Goal: Transaction & Acquisition: Book appointment/travel/reservation

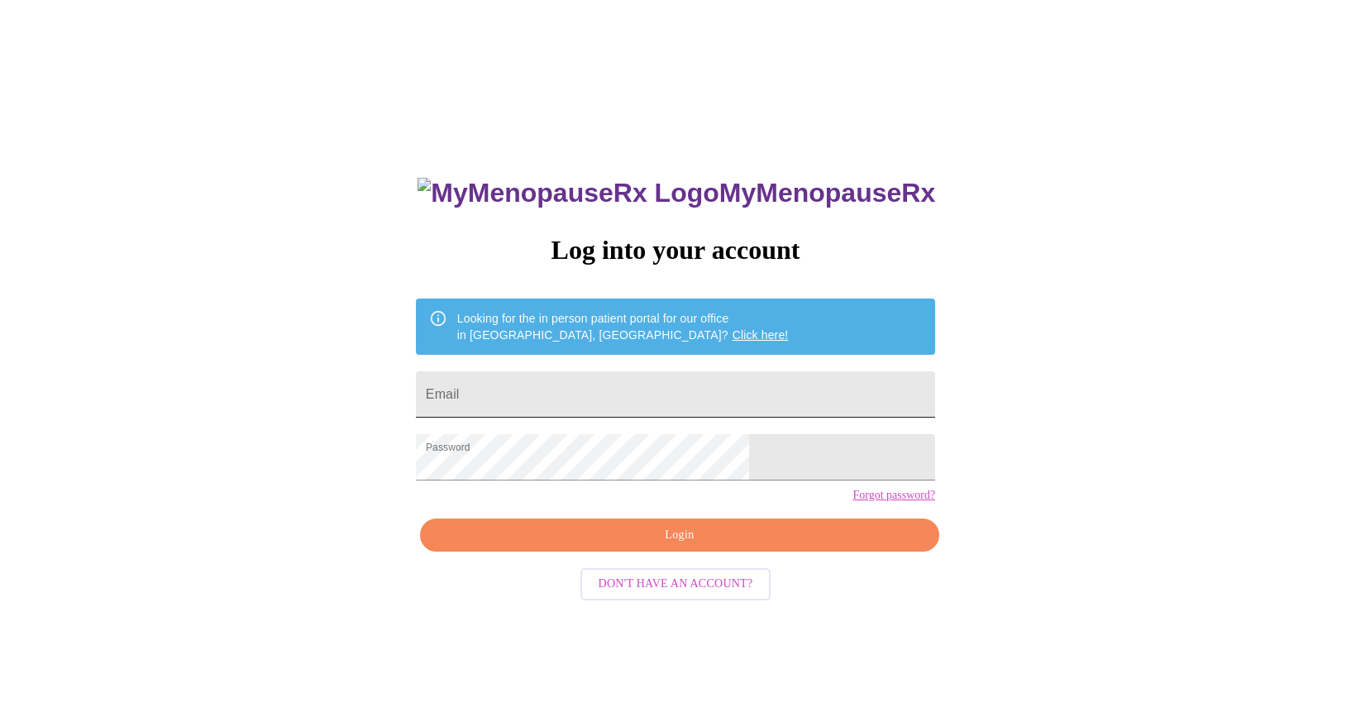
click at [602, 386] on input "Email" at bounding box center [675, 394] width 519 height 46
type input "[EMAIL_ADDRESS][DOMAIN_NAME]"
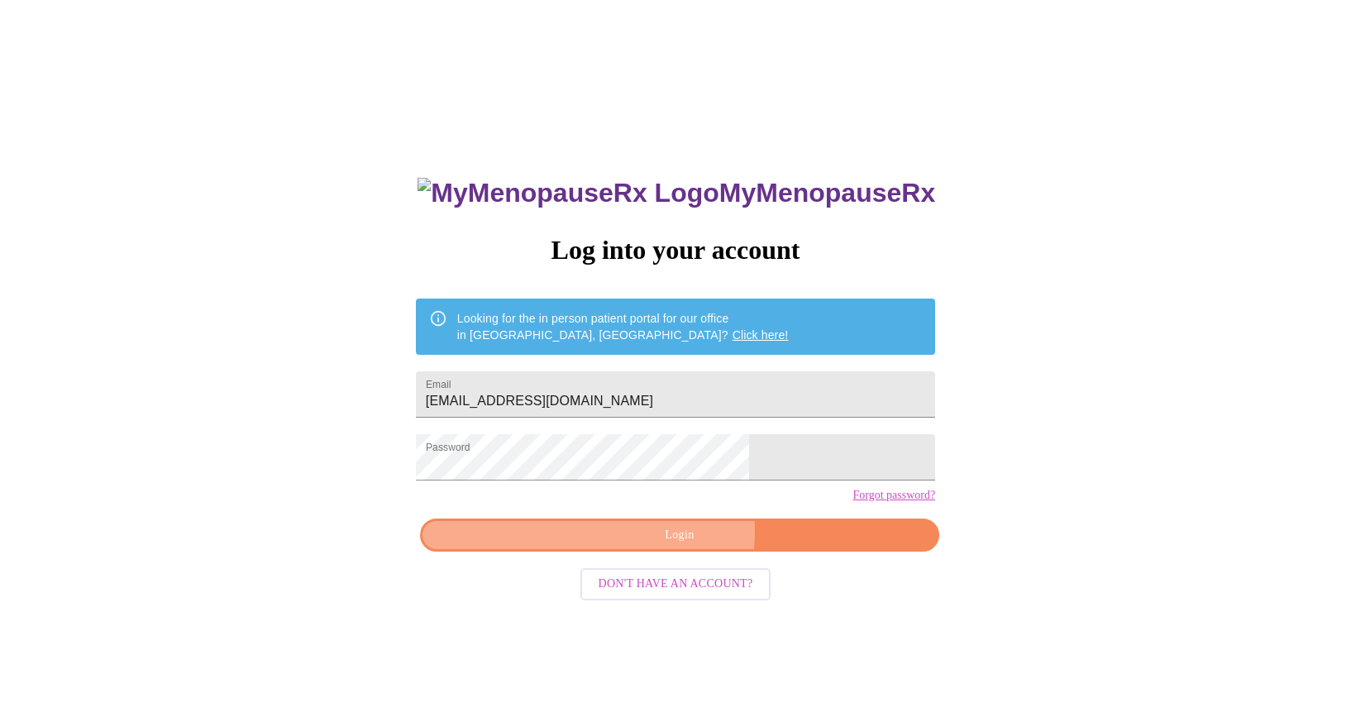
click at [671, 546] on span "Login" at bounding box center [679, 535] width 481 height 21
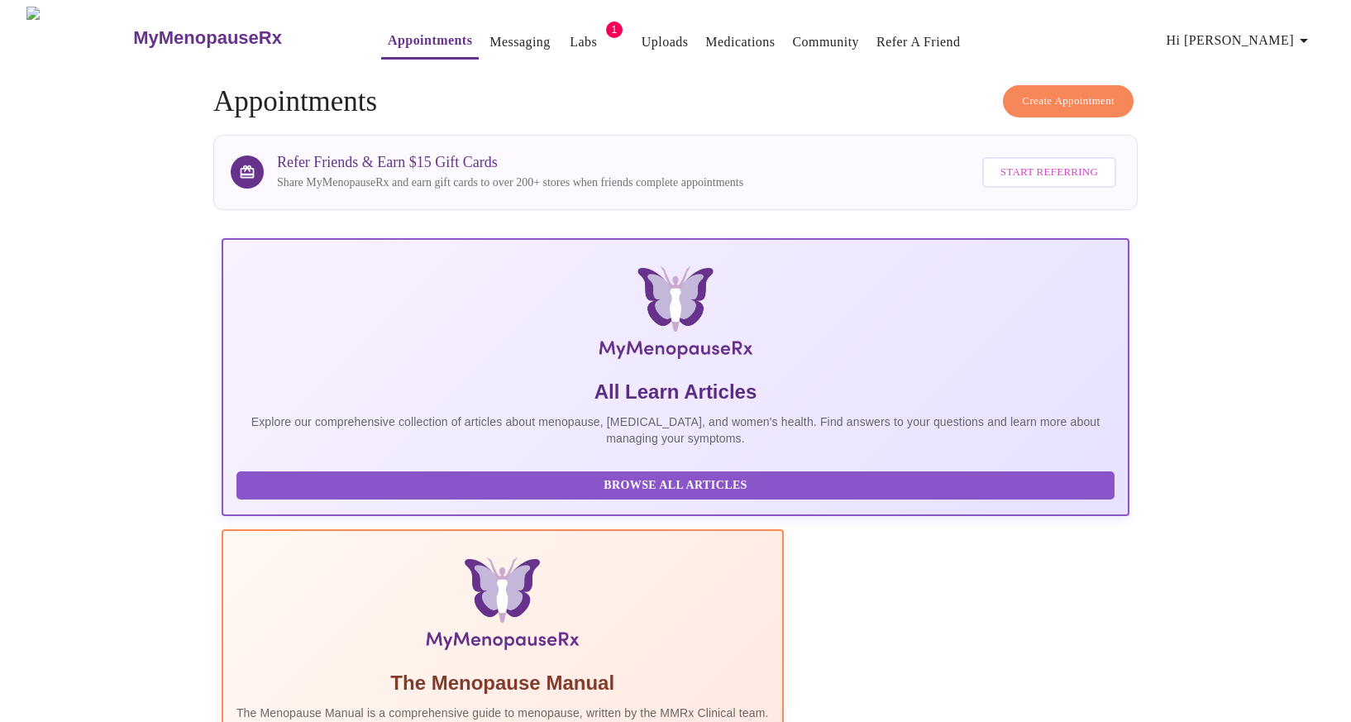
click at [1087, 94] on span "Create Appointment" at bounding box center [1068, 101] width 93 height 19
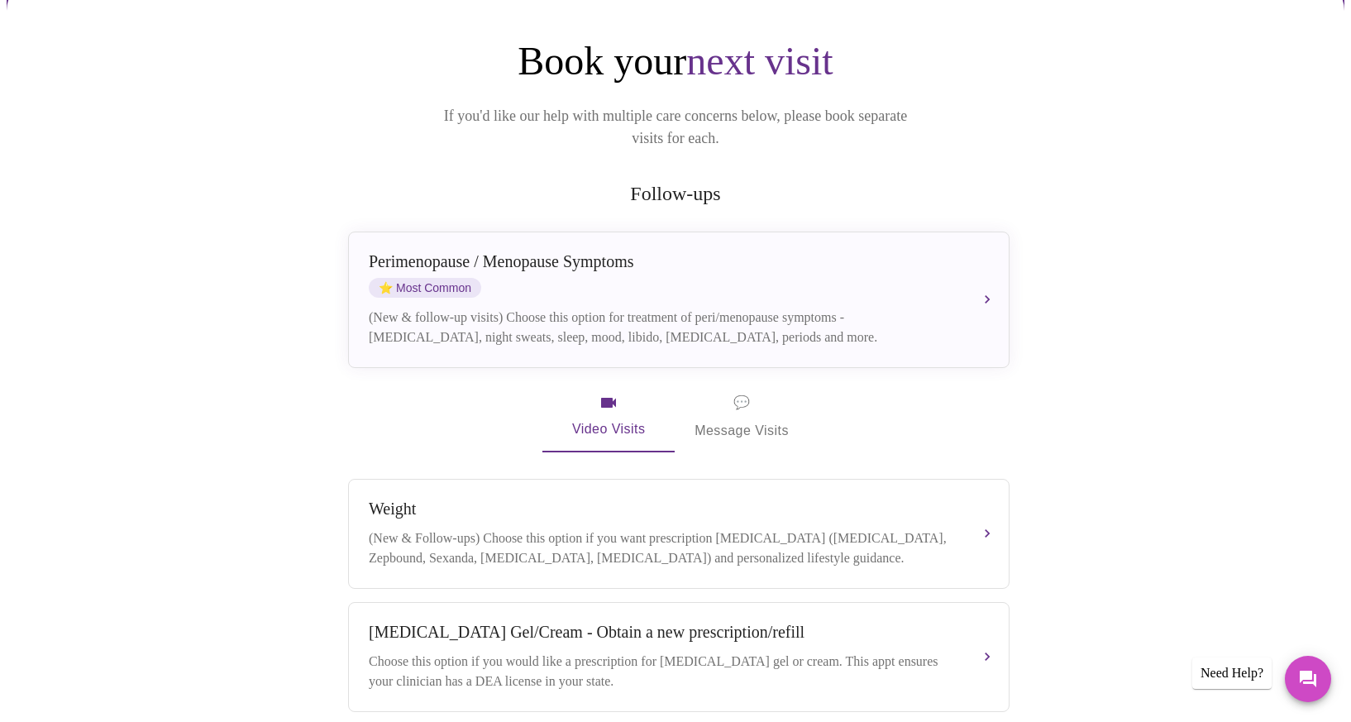
scroll to position [136, 0]
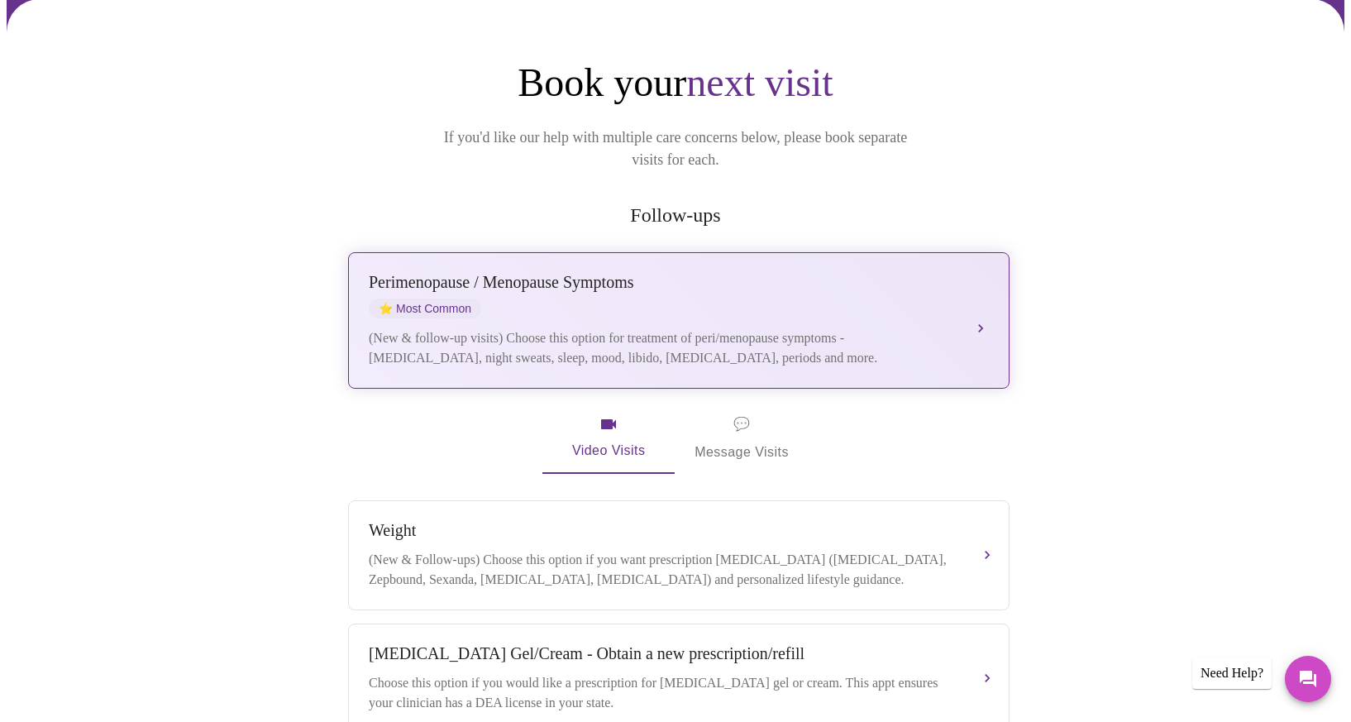
click at [983, 303] on button "[MEDICAL_DATA] / Menopause Symptoms ⭐ Most Common (New & follow-up visits) Choo…" at bounding box center [679, 320] width 662 height 136
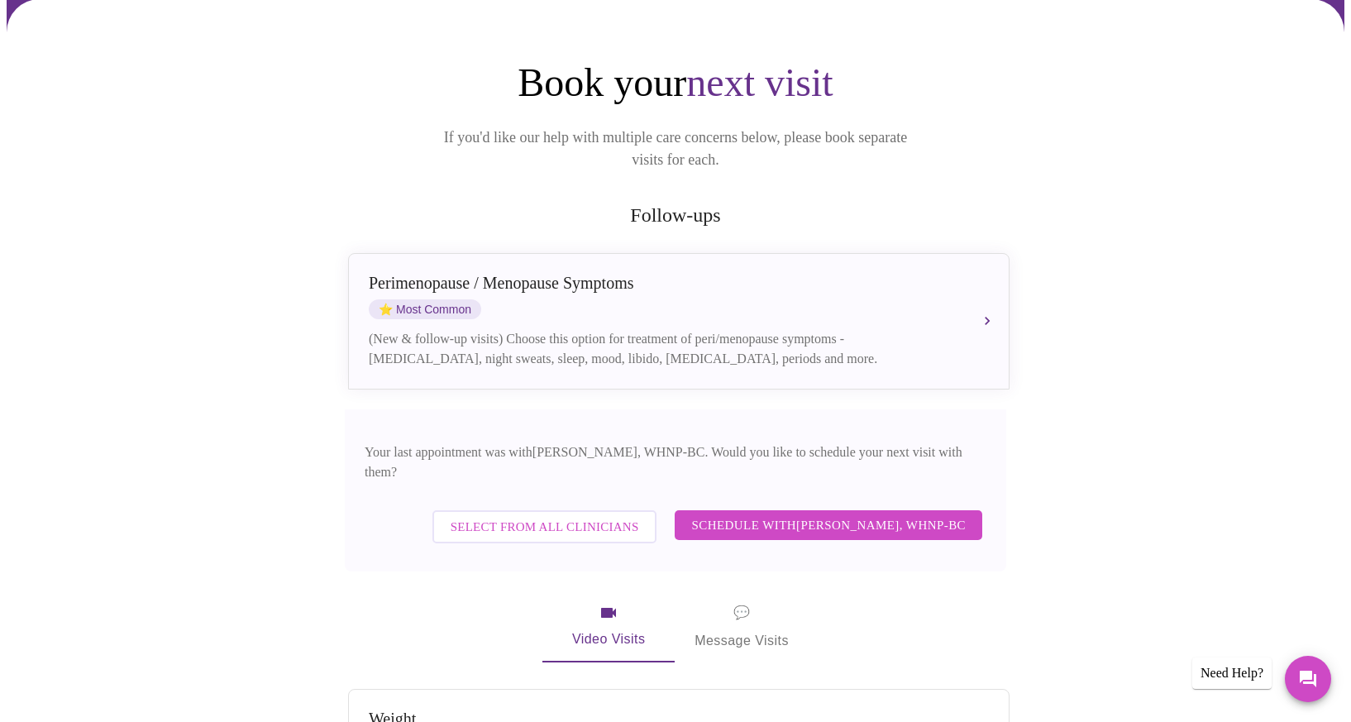
click at [620, 516] on span "Select from All Clinicians" at bounding box center [545, 526] width 189 height 21
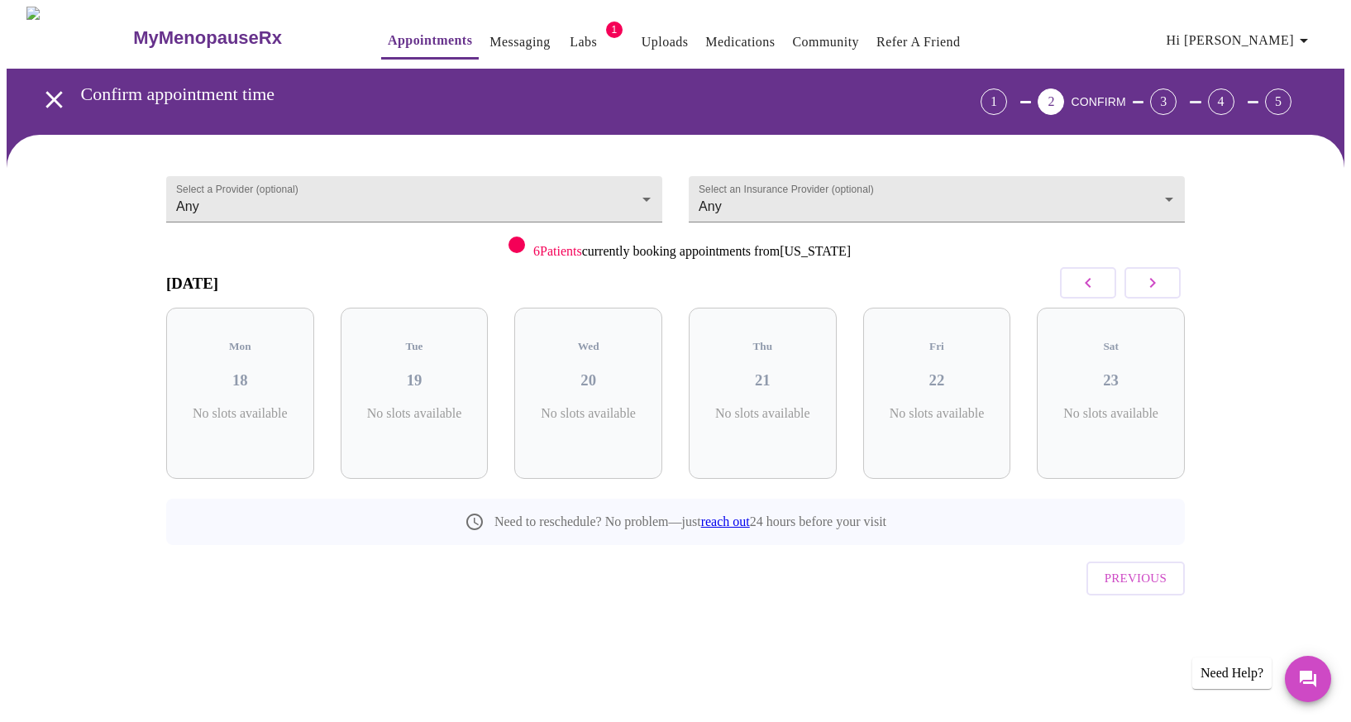
scroll to position [0, 0]
click at [758, 374] on div "Thu 21 2 Slots Left ( 8 Total)" at bounding box center [763, 393] width 148 height 171
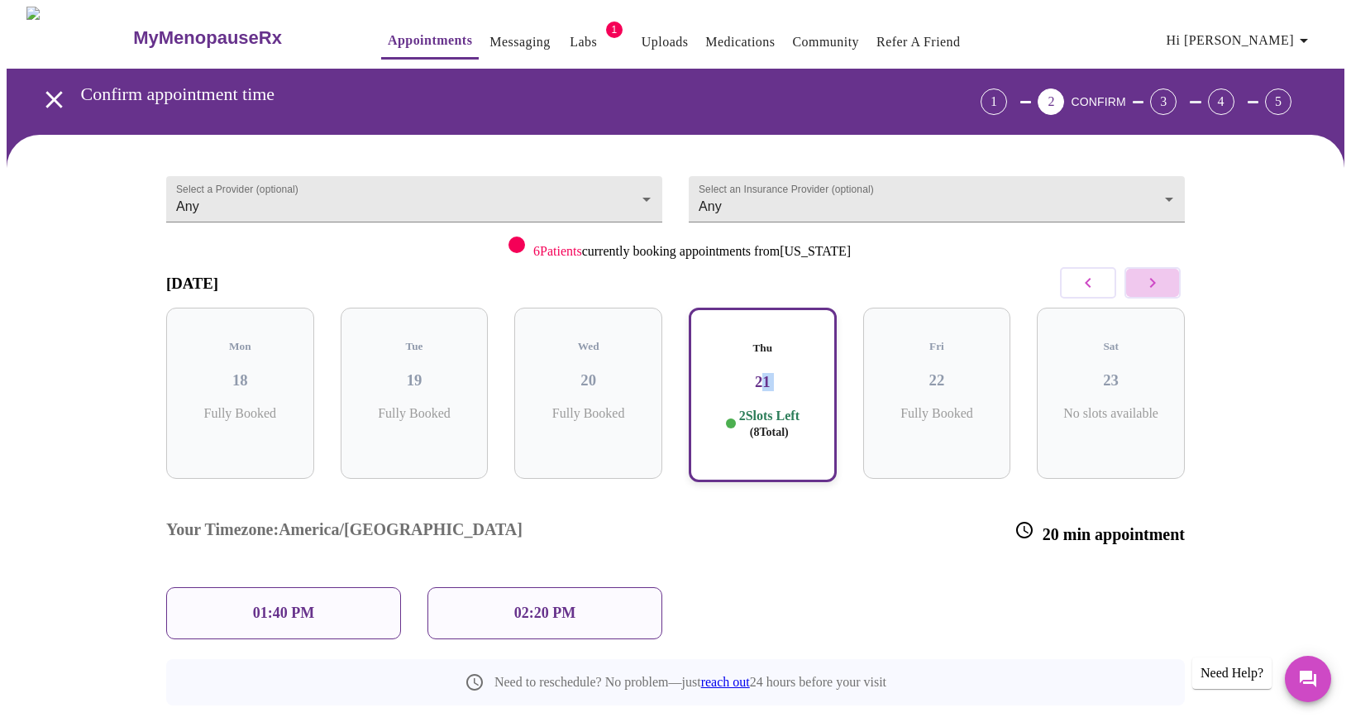
click at [1163, 284] on button "button" at bounding box center [1153, 282] width 56 height 31
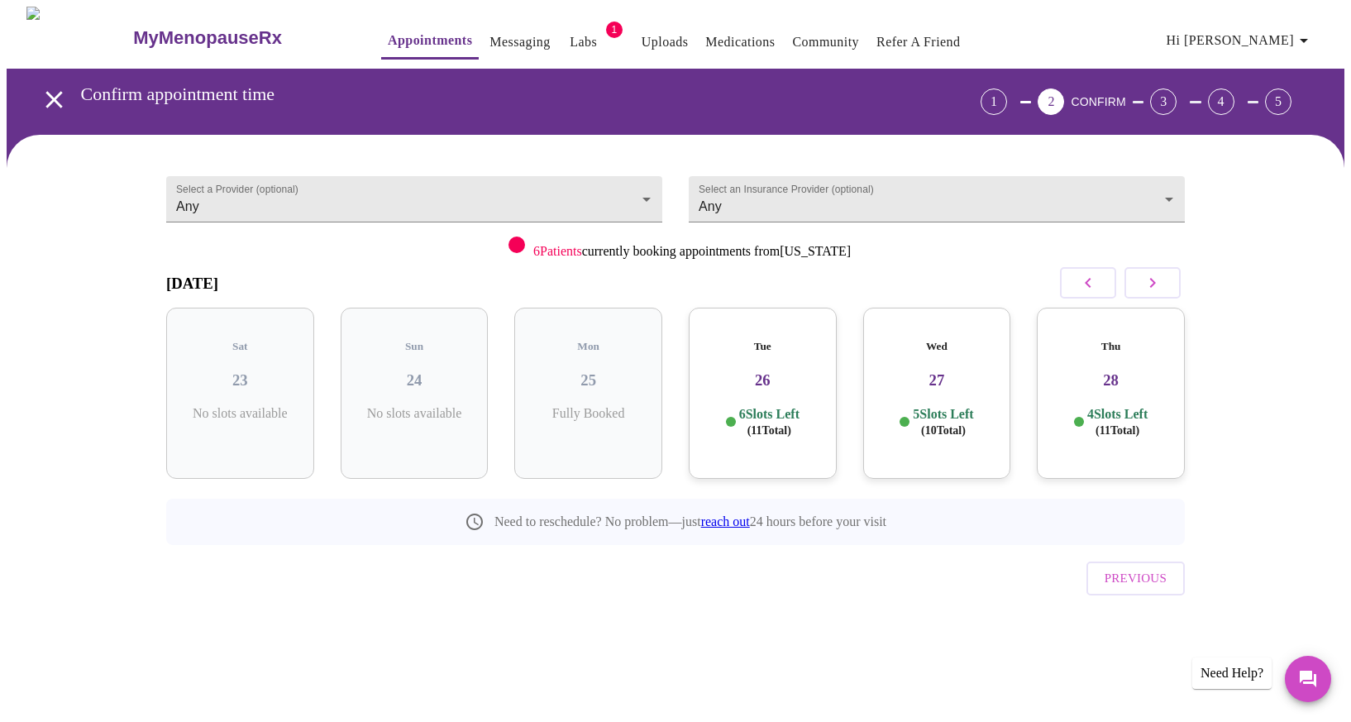
click at [739, 371] on h3 "26" at bounding box center [763, 380] width 122 height 18
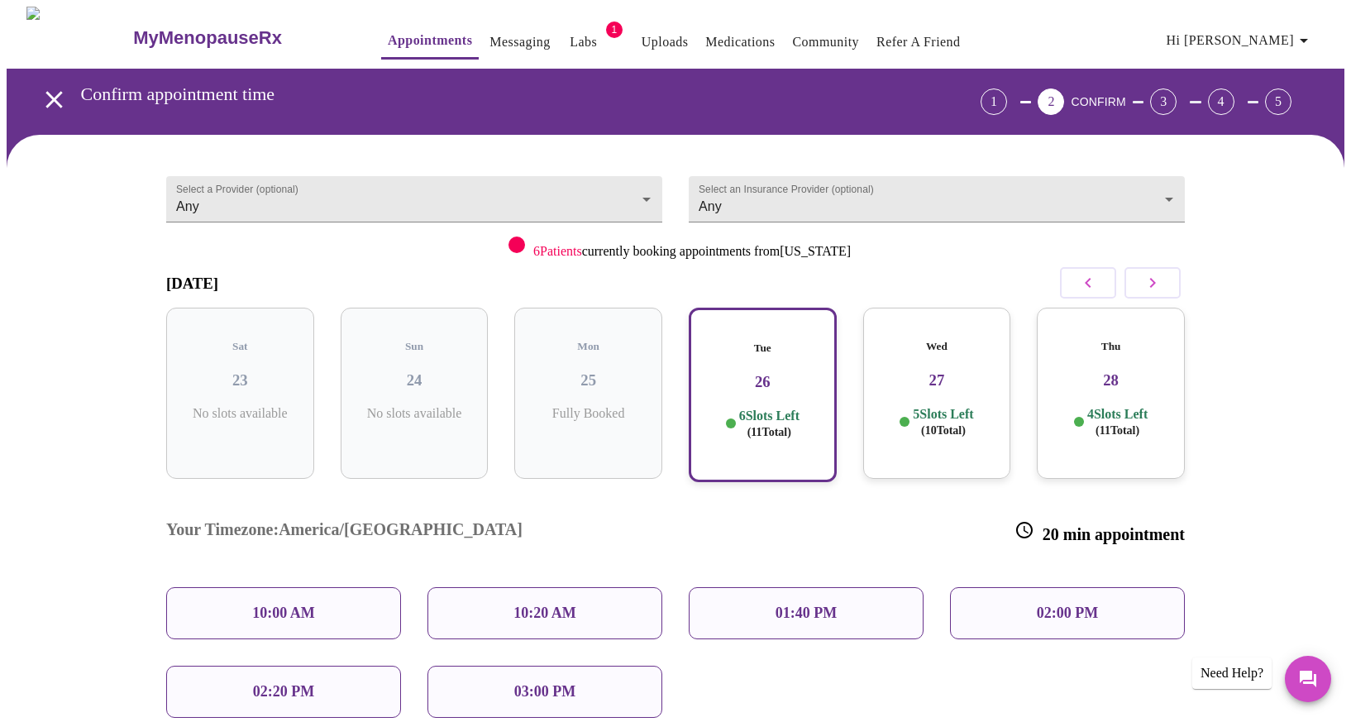
click at [1091, 284] on icon "button" at bounding box center [1088, 283] width 20 height 20
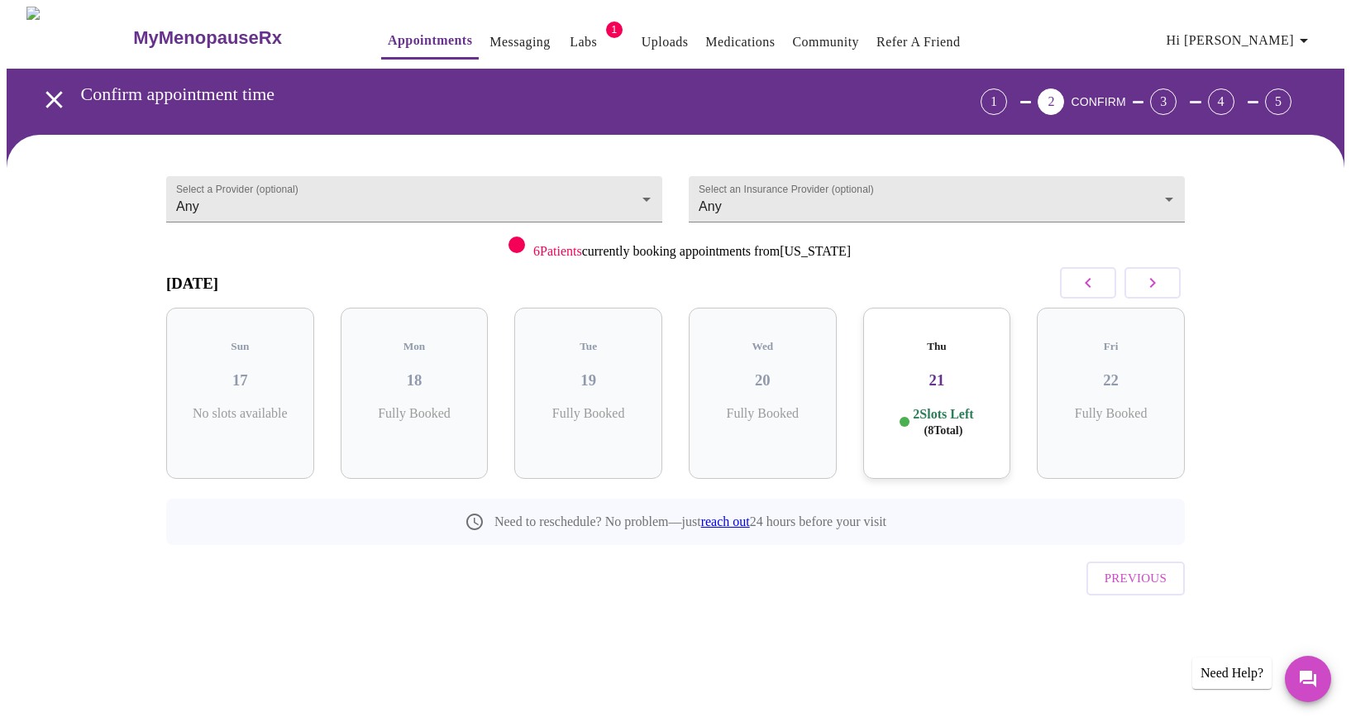
click at [979, 340] on h5 "Thu" at bounding box center [937, 346] width 122 height 13
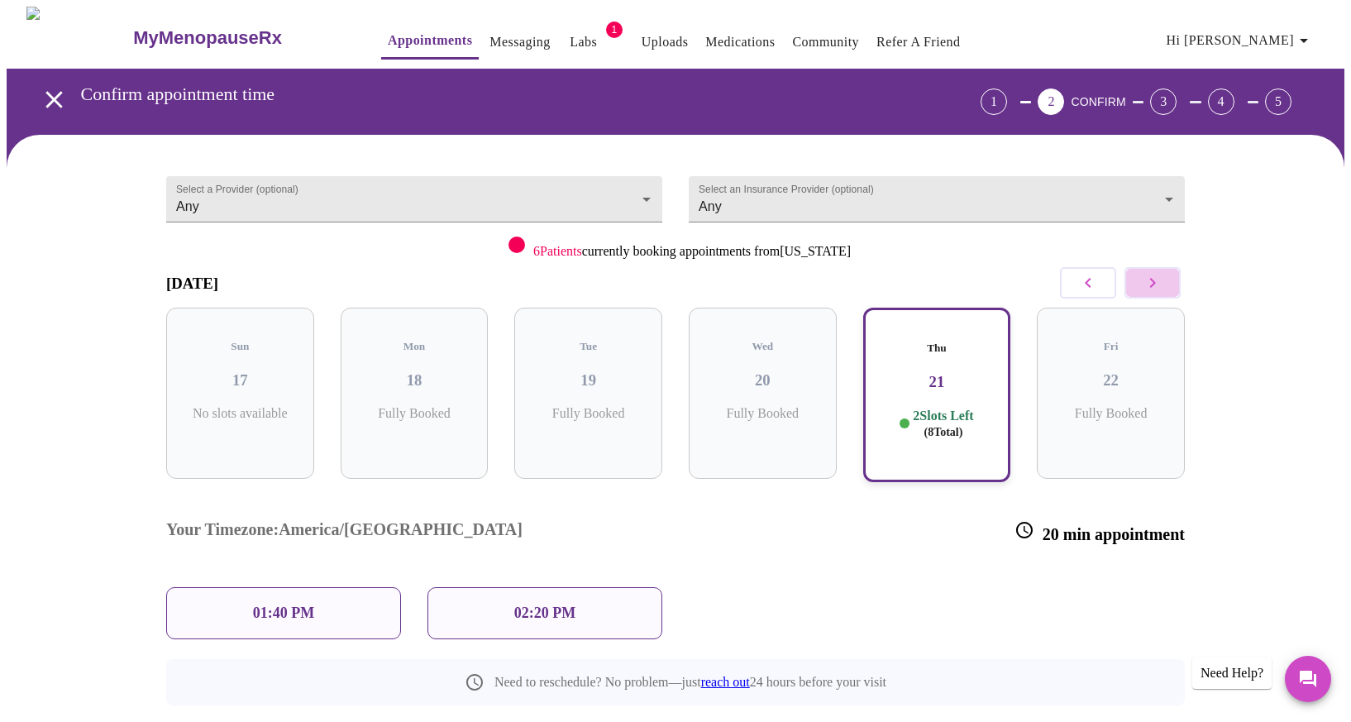
click at [1149, 287] on icon "button" at bounding box center [1153, 283] width 20 height 20
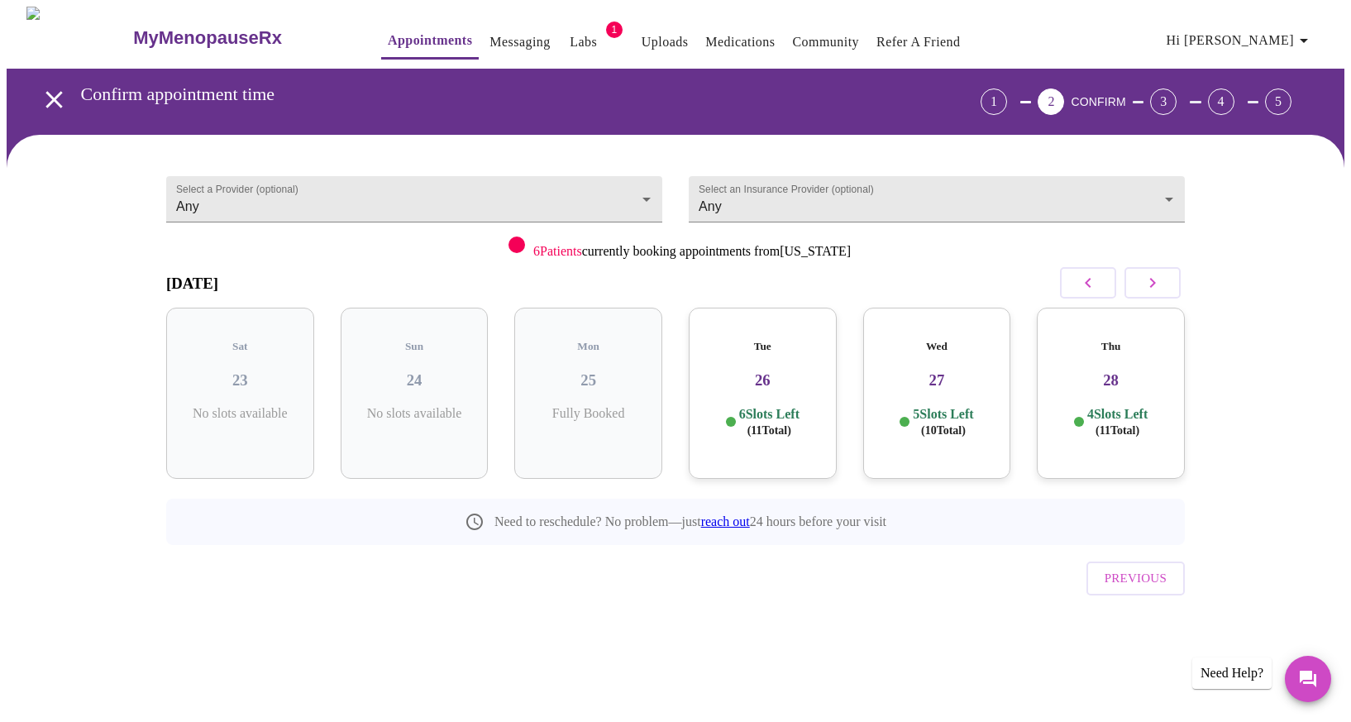
click at [713, 371] on h3 "26" at bounding box center [763, 380] width 122 height 18
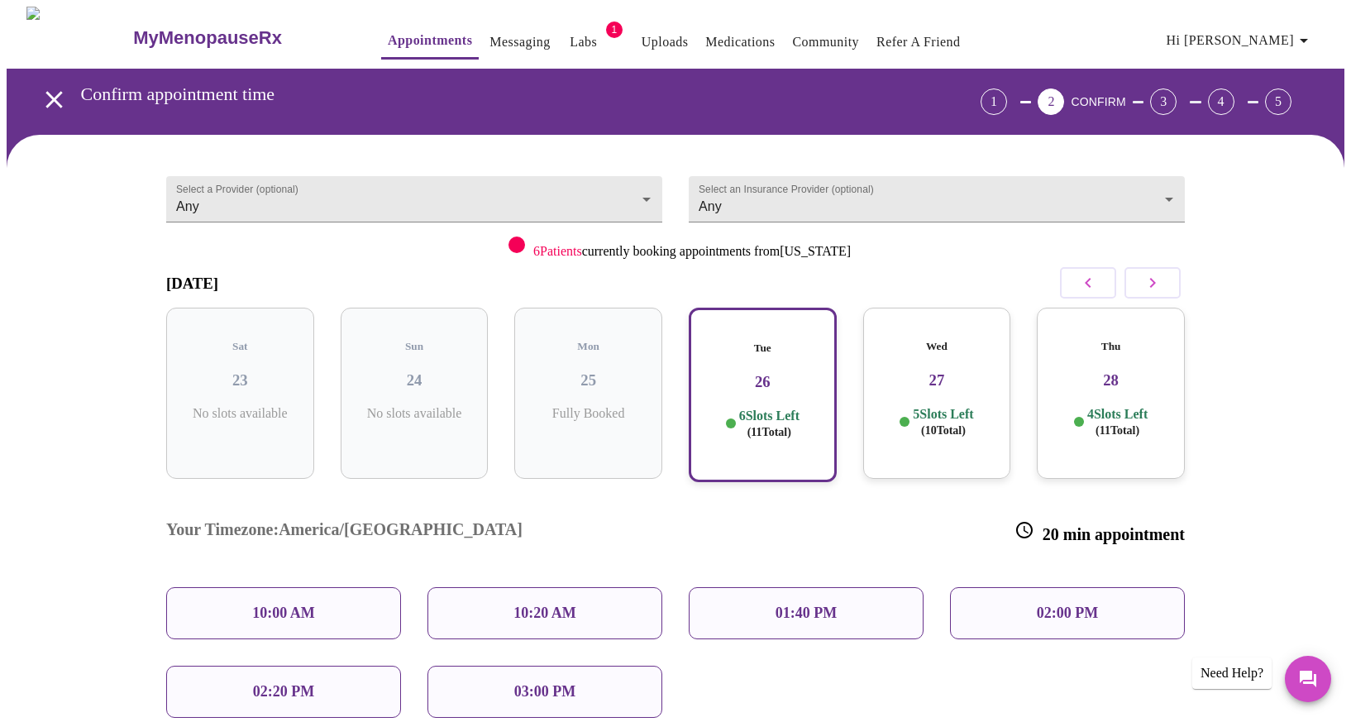
click at [895, 406] on div "5 Slots Left ( 10 Total)" at bounding box center [937, 422] width 122 height 32
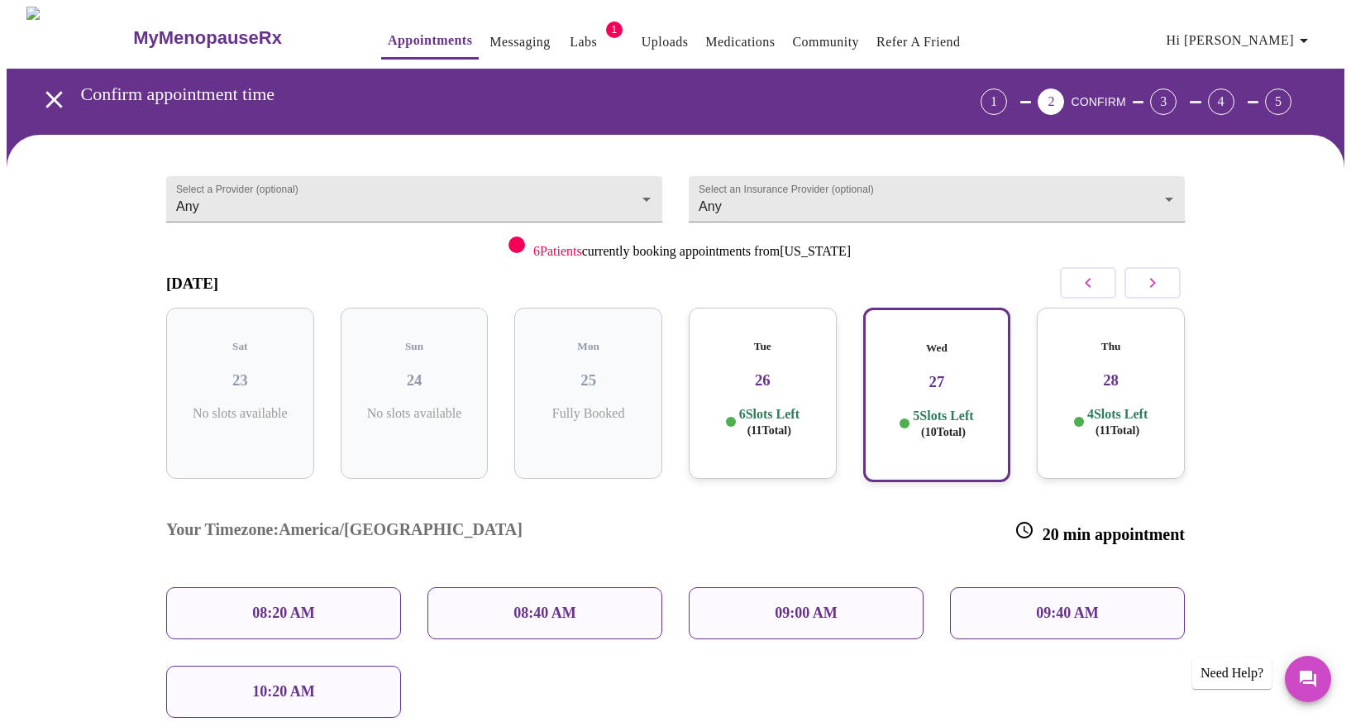
click at [794, 371] on h3 "26" at bounding box center [763, 380] width 122 height 18
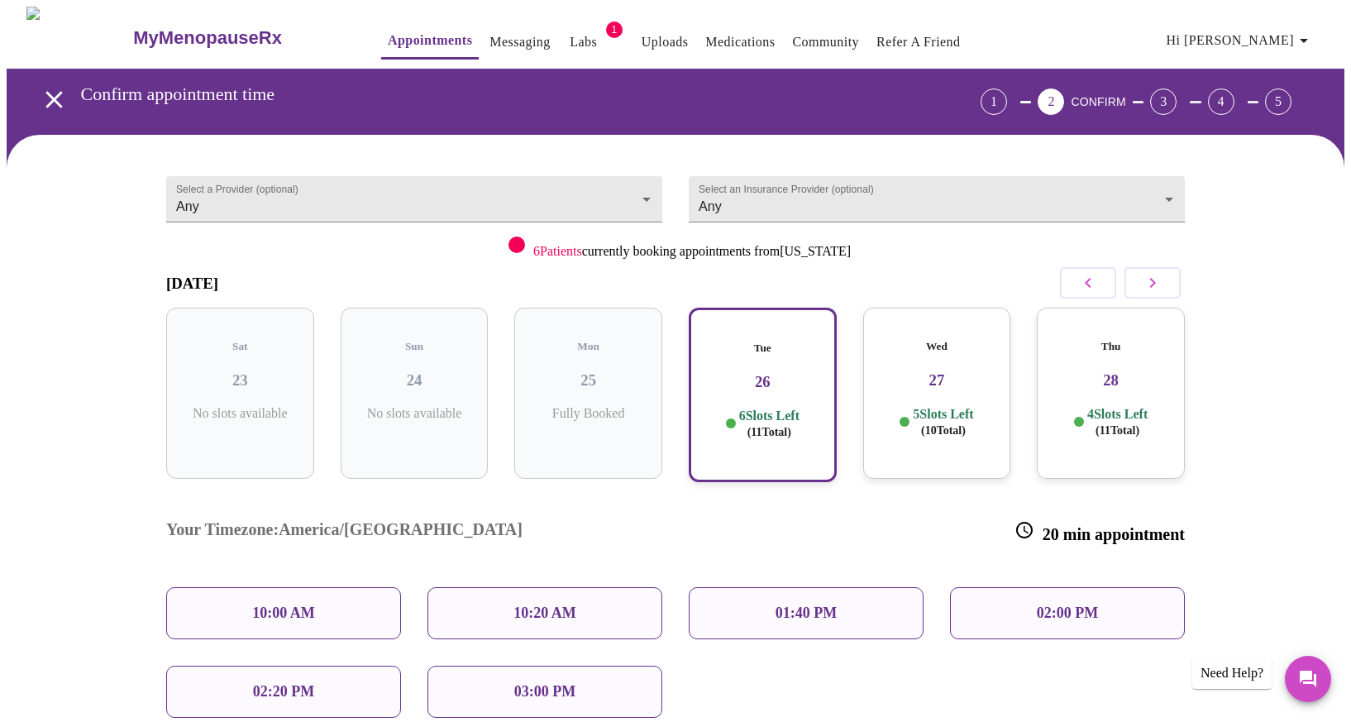
click at [580, 587] on div "10:20 AM" at bounding box center [544, 613] width 235 height 52
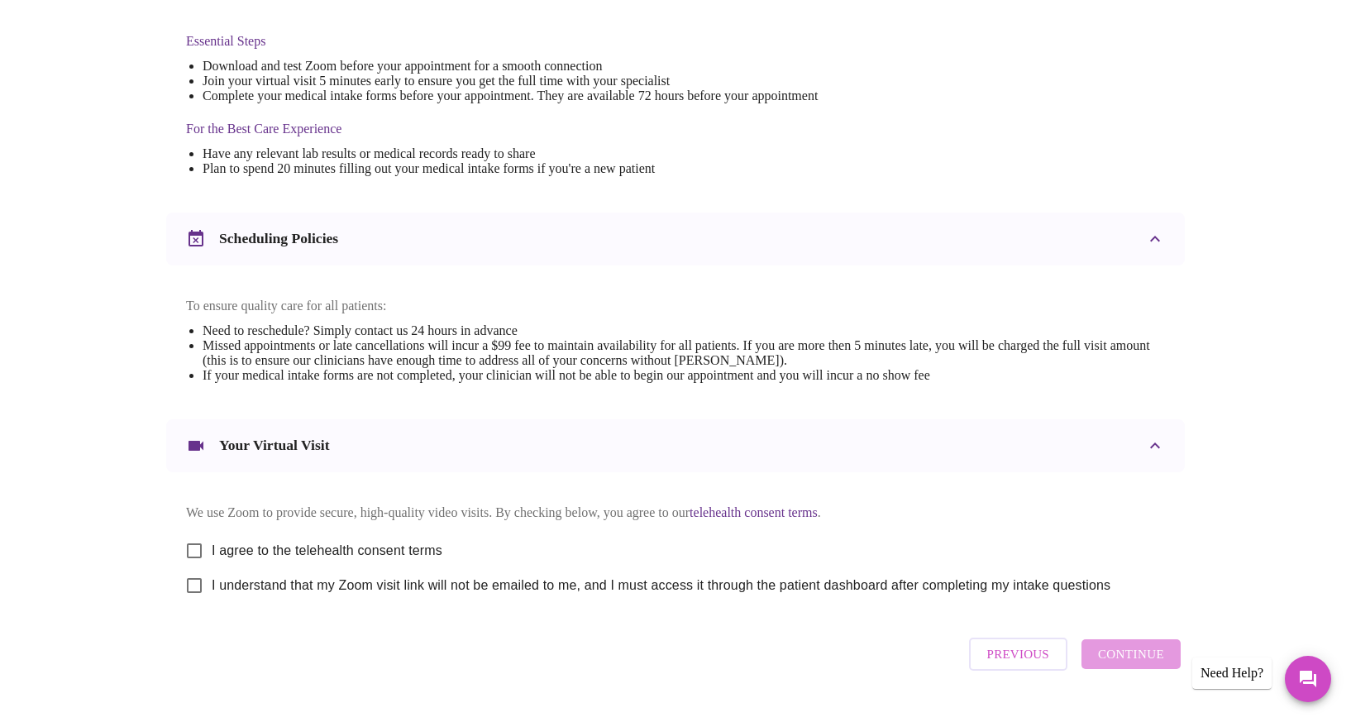
scroll to position [476, 0]
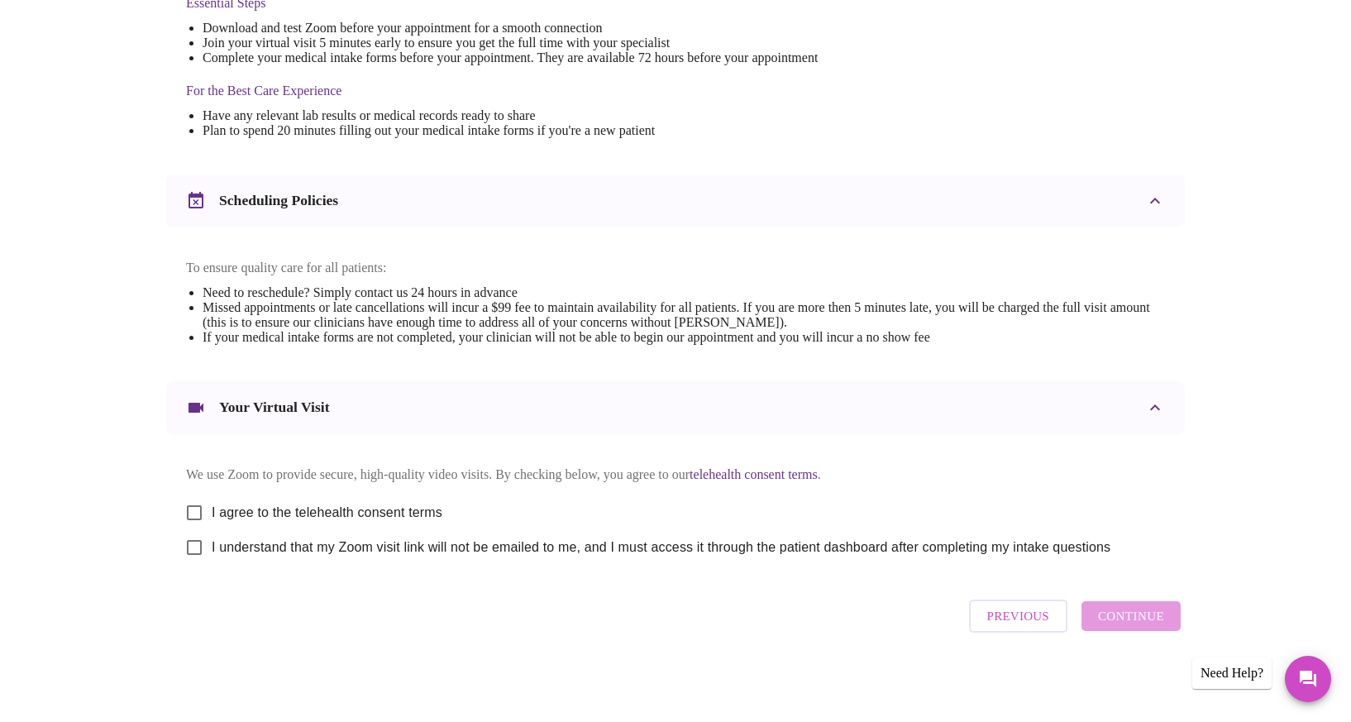
click at [914, 504] on div "We use Zoom to provide secure, high-quality video visits. By checking below, yo…" at bounding box center [675, 509] width 979 height 111
click at [194, 518] on input "I agree to the telehealth consent terms" at bounding box center [194, 512] width 35 height 35
checkbox input "true"
click at [198, 560] on input "I understand that my Zoom visit link will not be emailed to me, and I must acce…" at bounding box center [194, 547] width 35 height 35
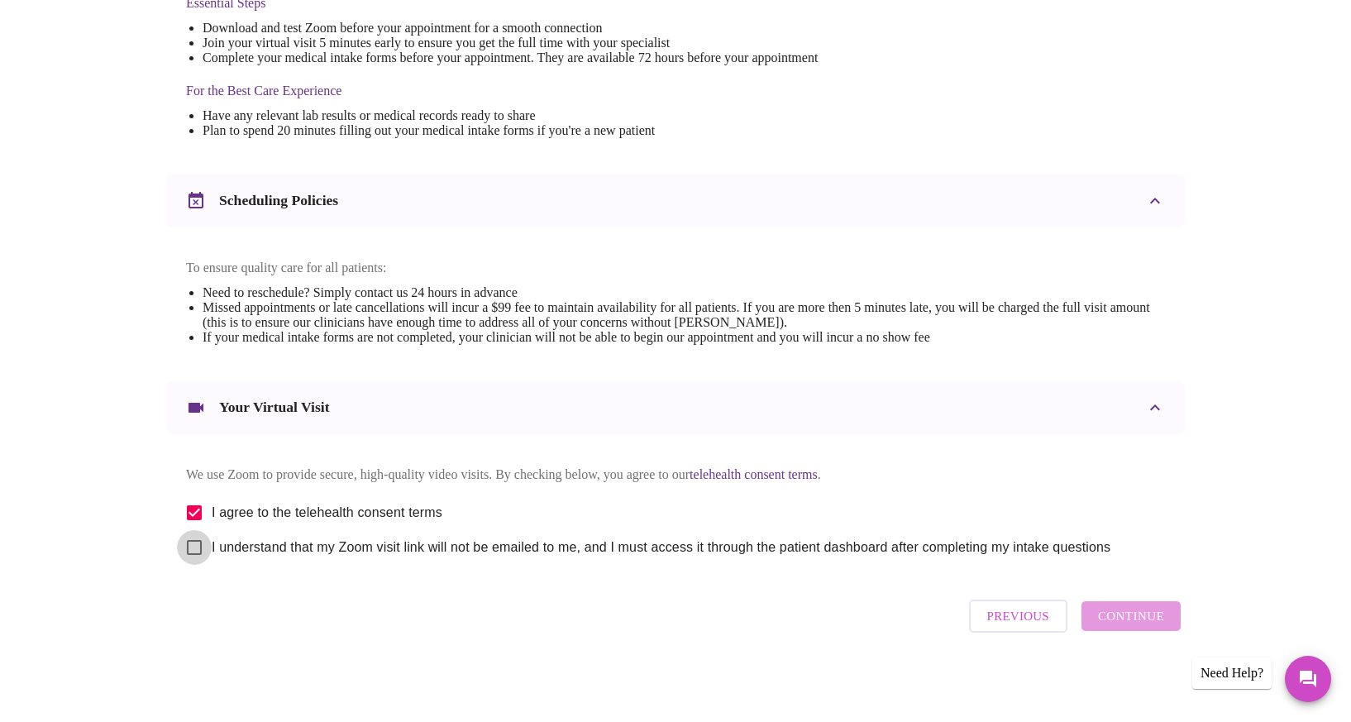
checkbox input "true"
click at [1148, 627] on span "Continue" at bounding box center [1131, 615] width 66 height 21
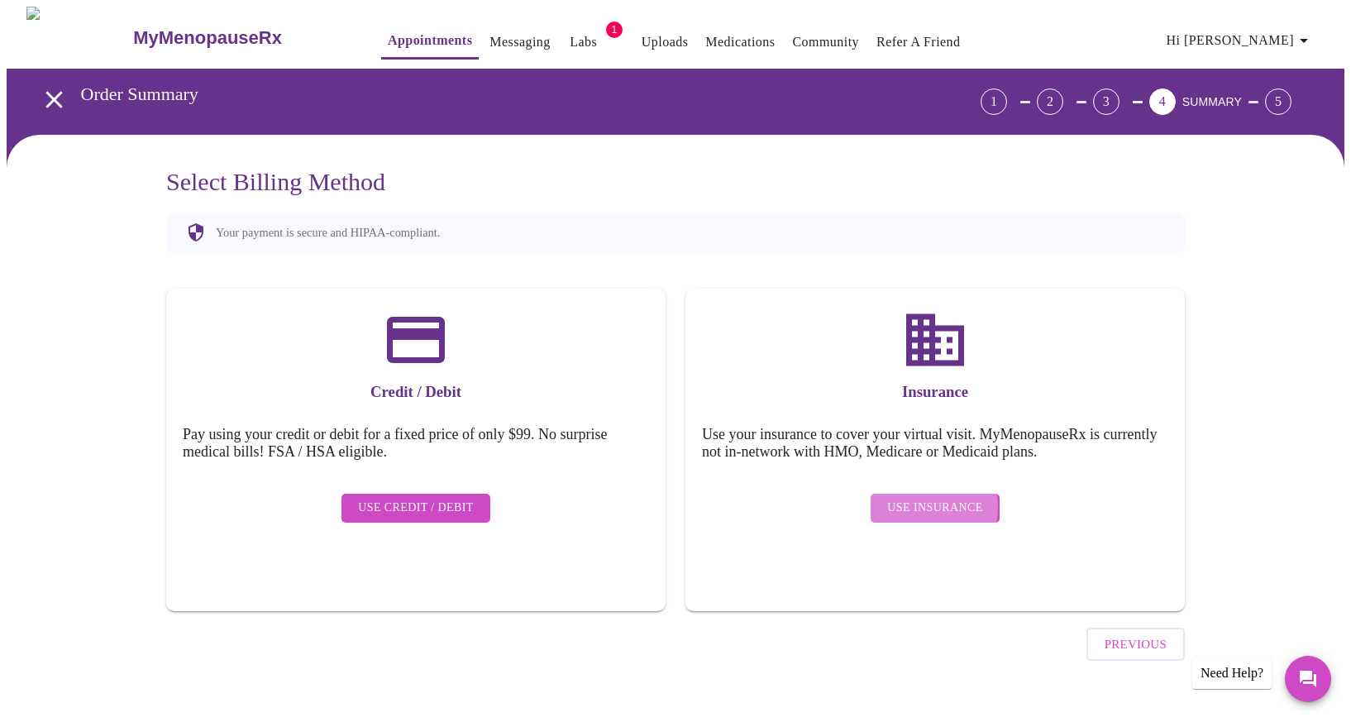
click at [922, 498] on span "Use Insurance" at bounding box center [934, 508] width 95 height 21
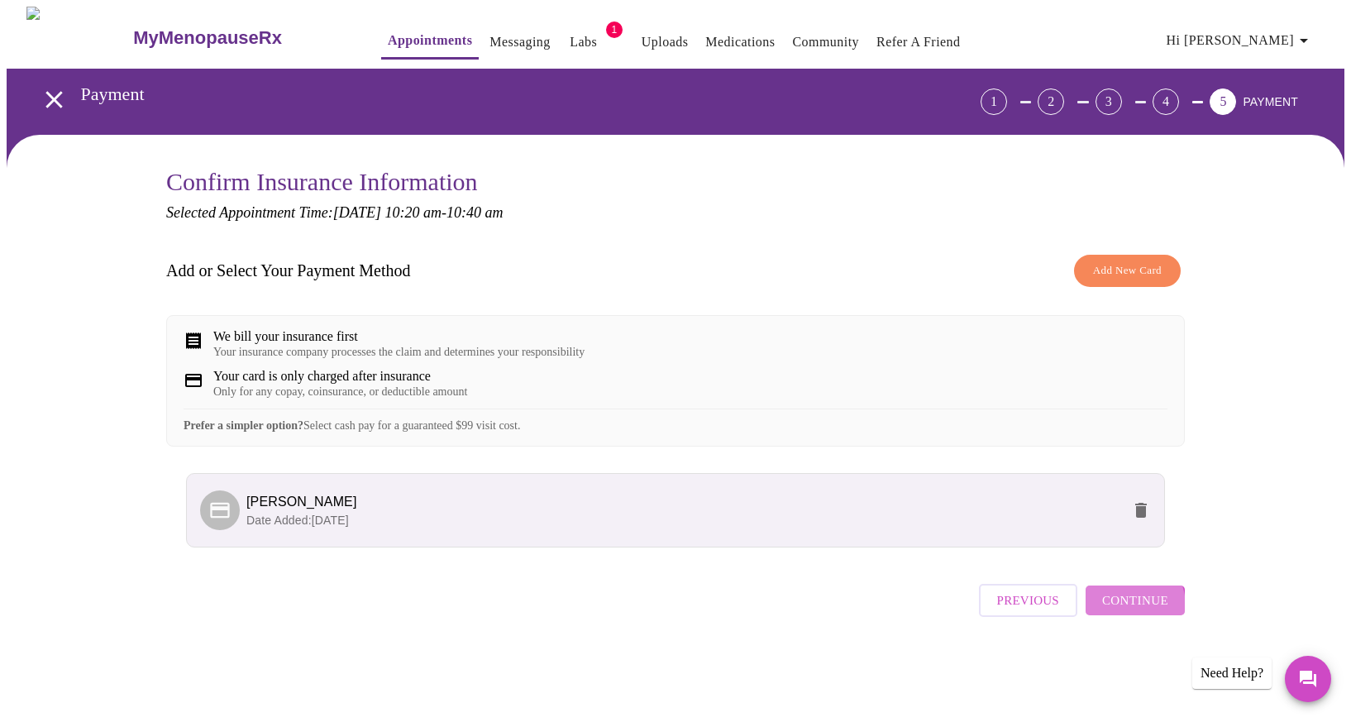
click at [1127, 611] on span "Continue" at bounding box center [1135, 600] width 66 height 21
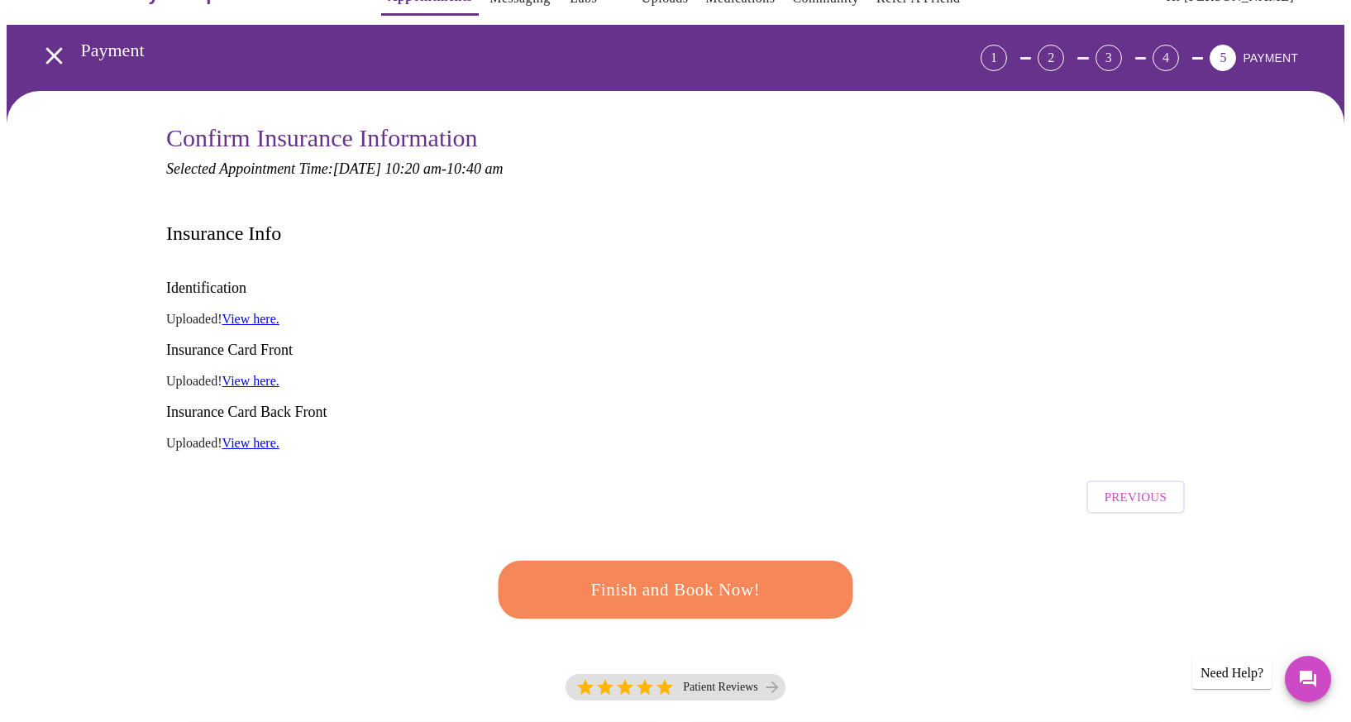
scroll to position [43, 0]
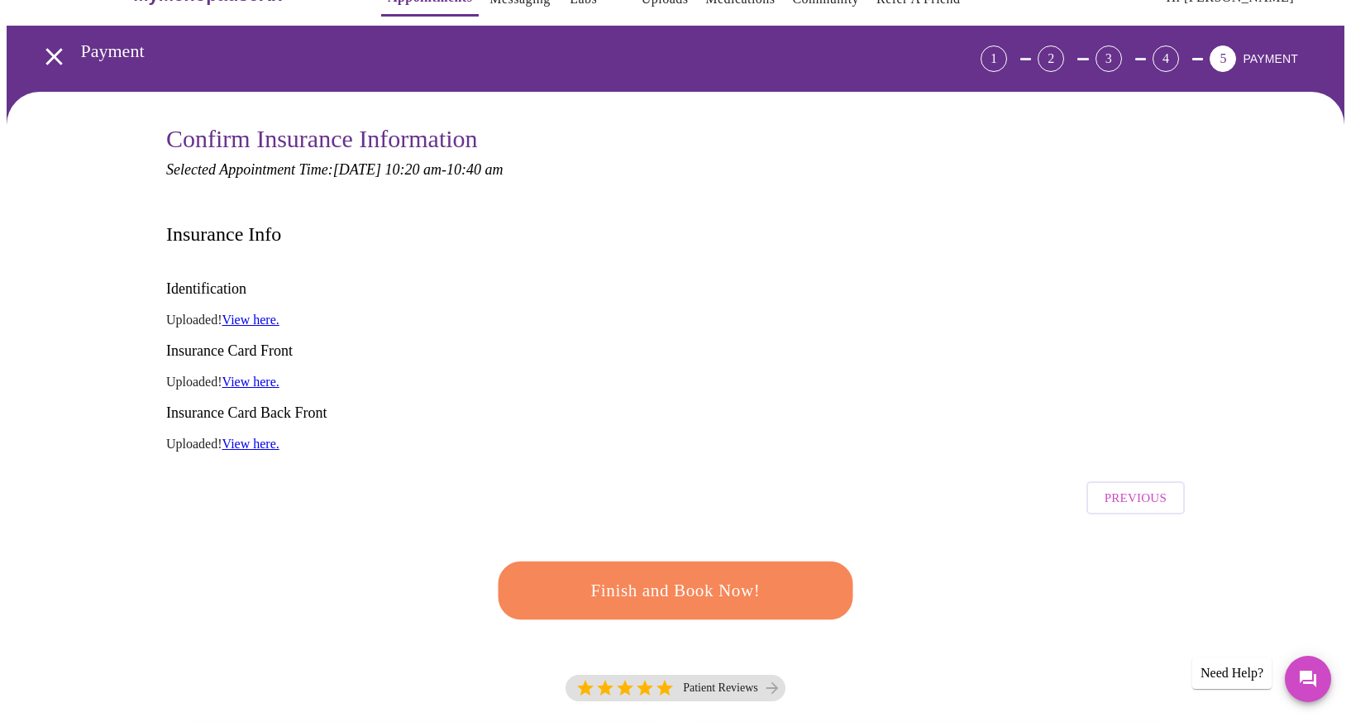
click at [256, 313] on link "View here." at bounding box center [250, 320] width 57 height 14
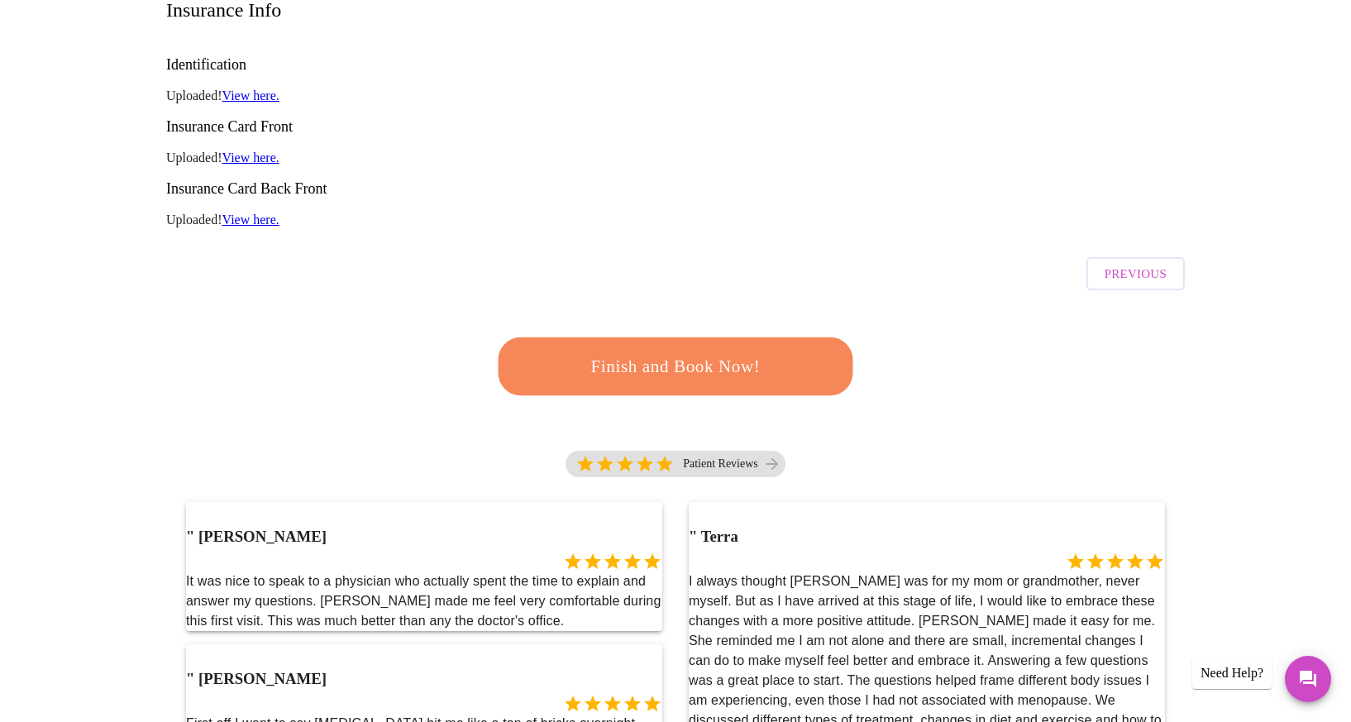
scroll to position [264, 0]
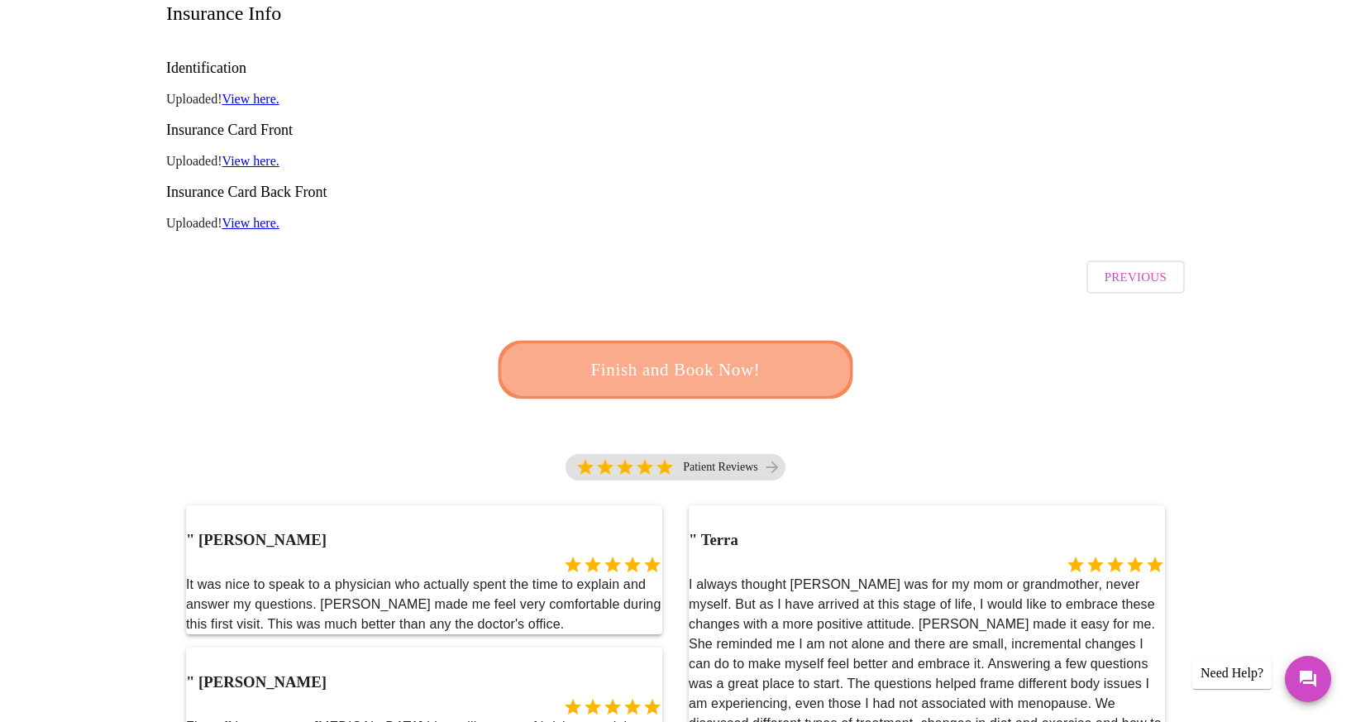
click at [751, 354] on span "Finish and Book Now!" at bounding box center [675, 370] width 321 height 32
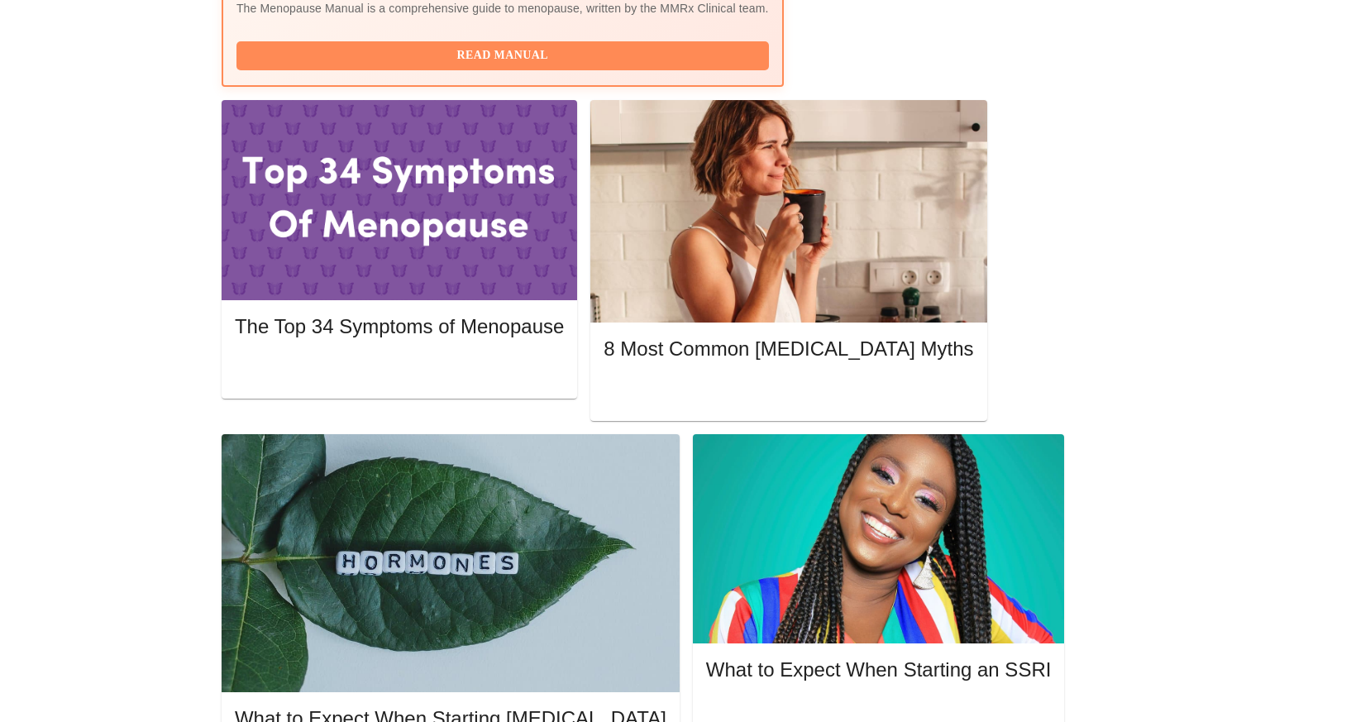
scroll to position [823, 0]
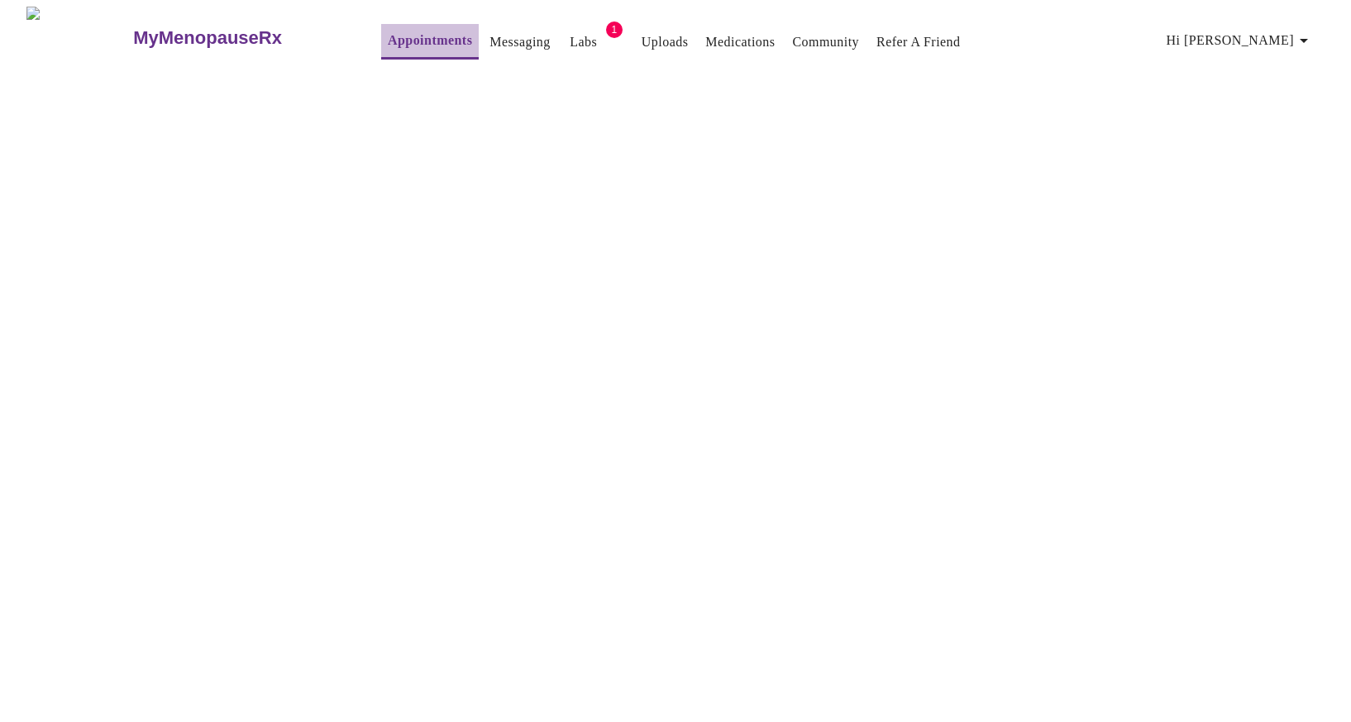
click at [388, 34] on link "Appointments" at bounding box center [430, 40] width 84 height 23
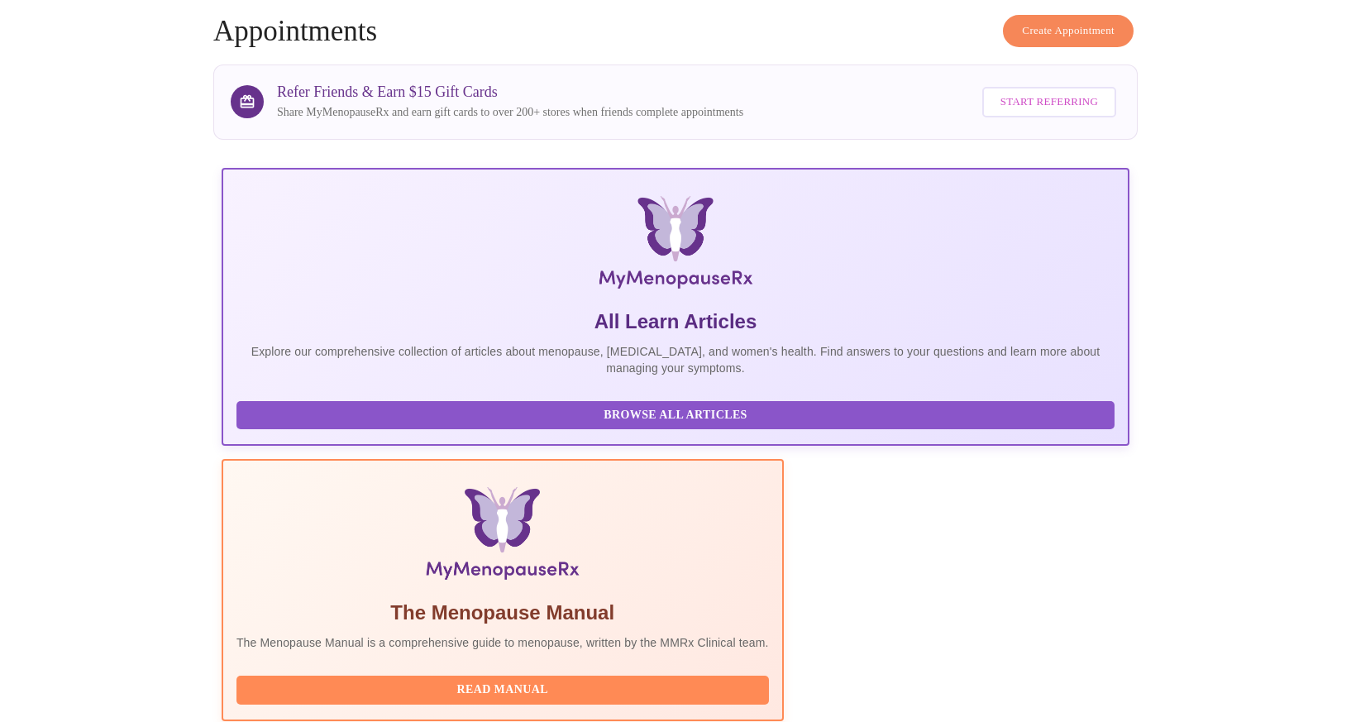
scroll to position [72, 0]
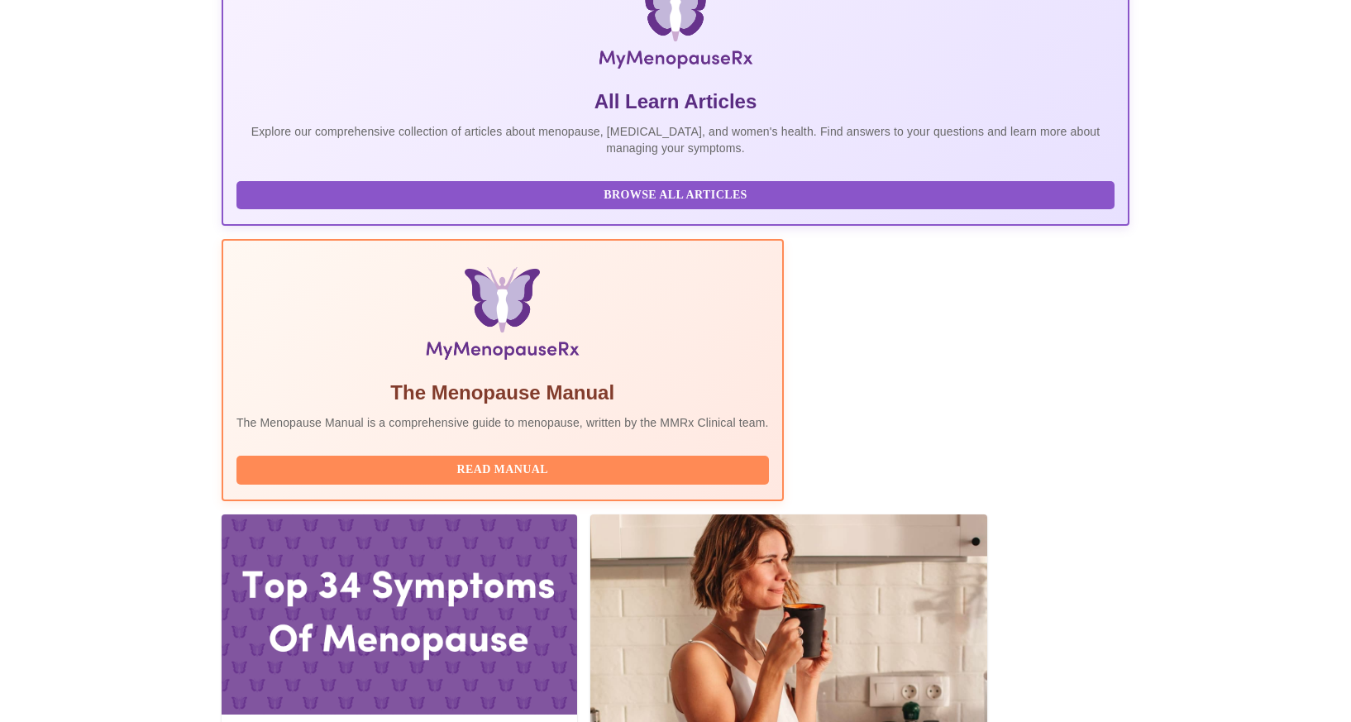
scroll to position [302, 0]
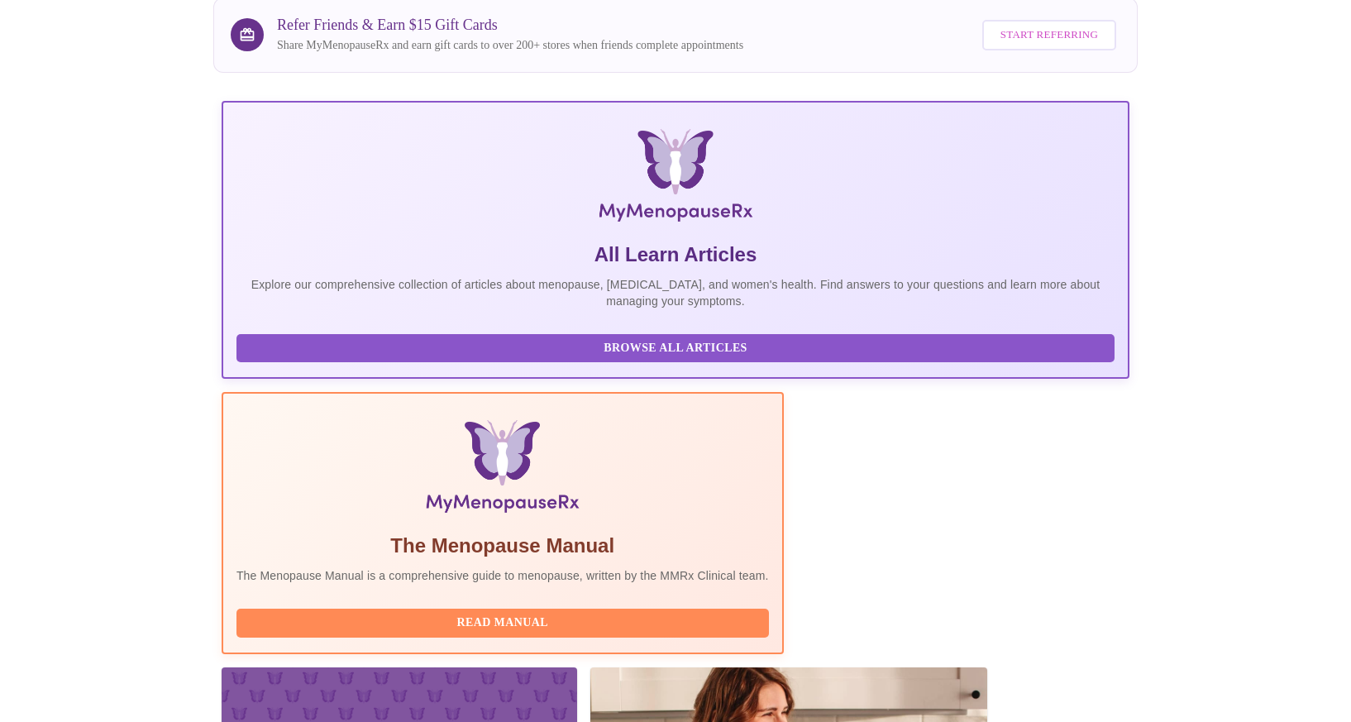
scroll to position [131, 0]
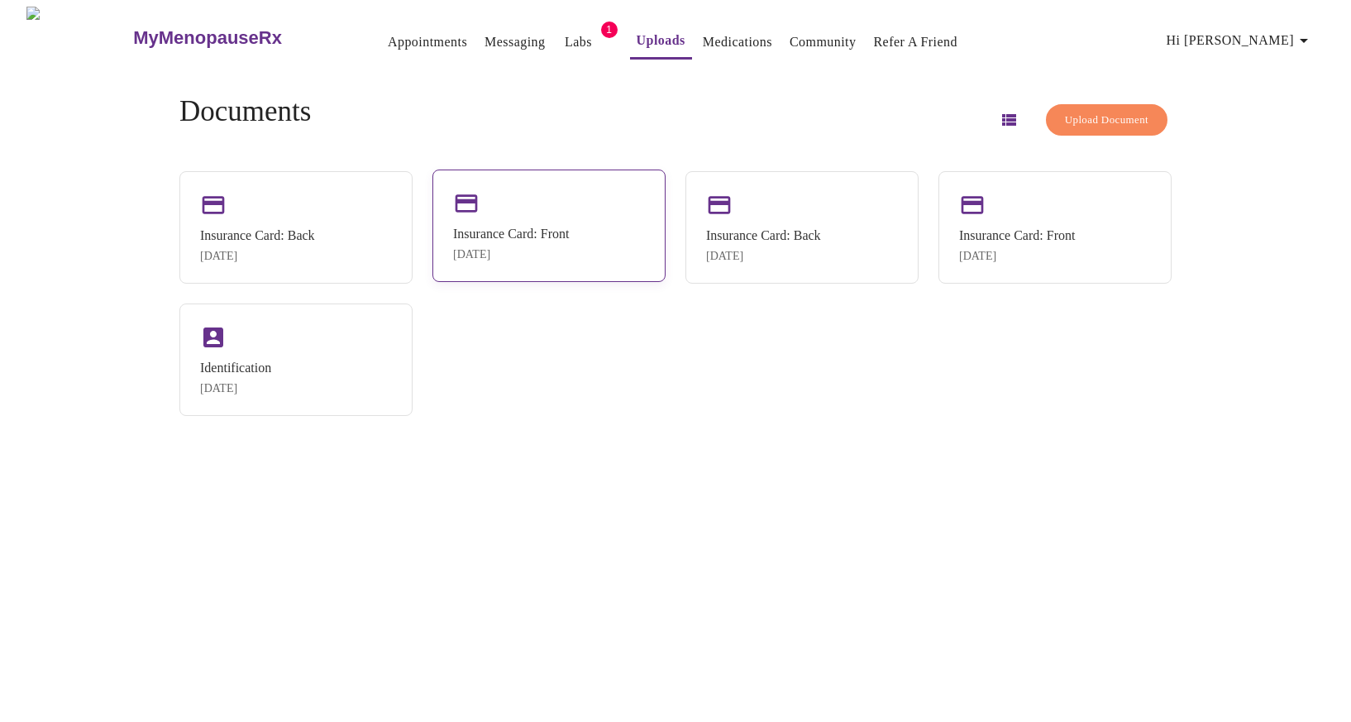
click at [611, 253] on div "Insurance Card: Front May 19, 2025" at bounding box center [548, 226] width 233 height 112
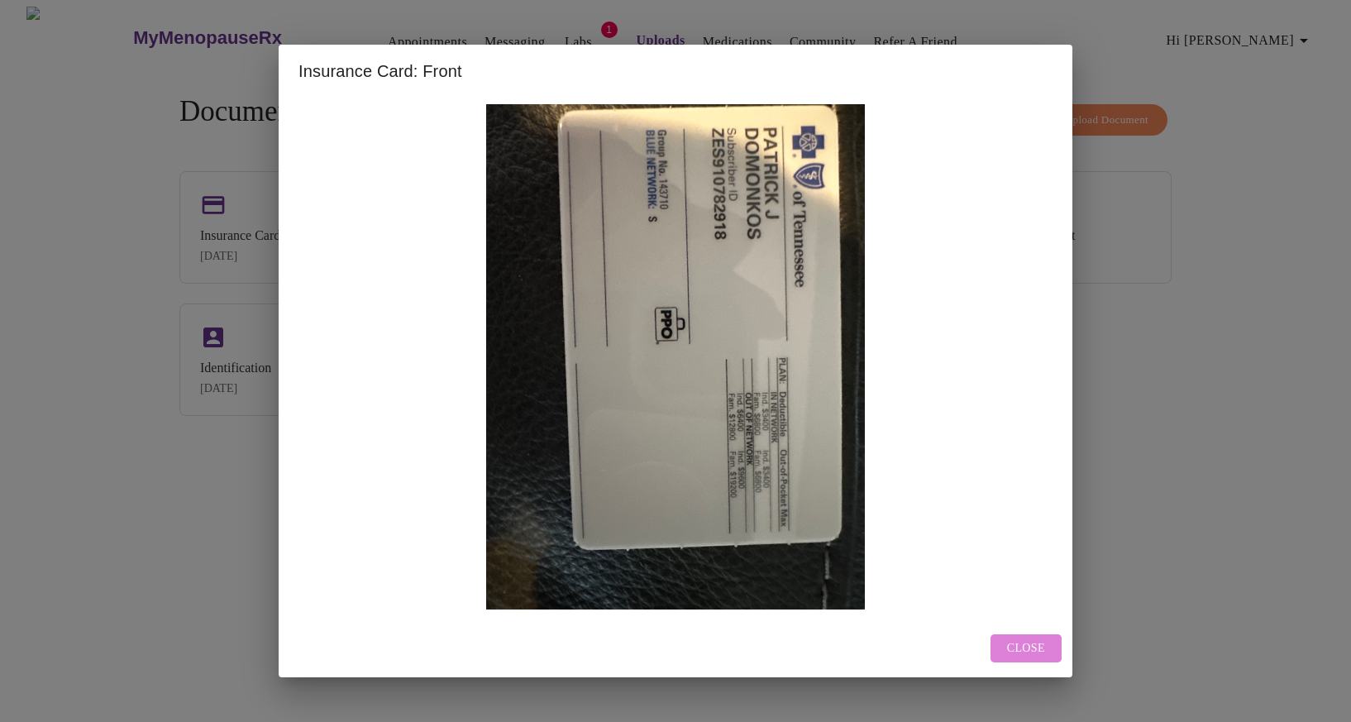
click at [1043, 647] on span "Close" at bounding box center [1026, 648] width 38 height 21
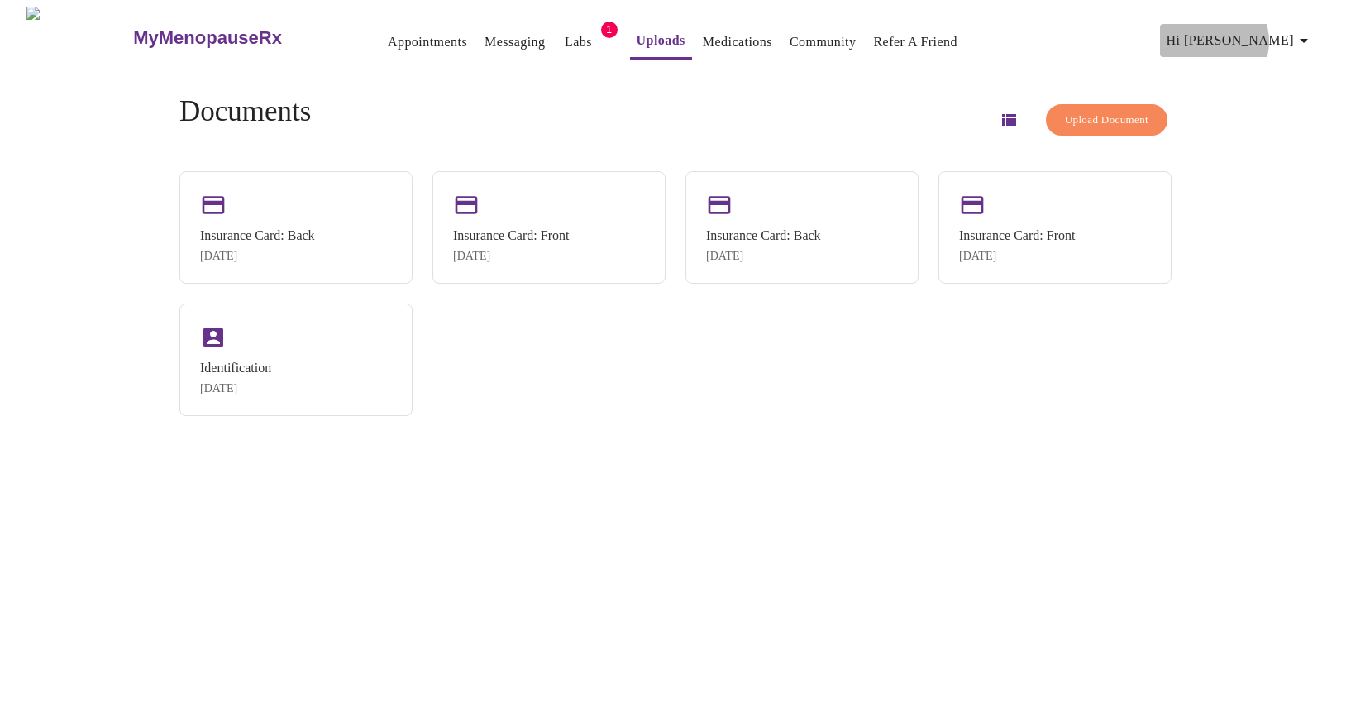
click at [1275, 35] on span "Hi [PERSON_NAME]" at bounding box center [1240, 40] width 147 height 23
click at [1191, 318] on div at bounding box center [675, 361] width 1351 height 722
drag, startPoint x: 384, startPoint y: 40, endPoint x: 303, endPoint y: 19, distance: 83.6
